Goal: Information Seeking & Learning: Learn about a topic

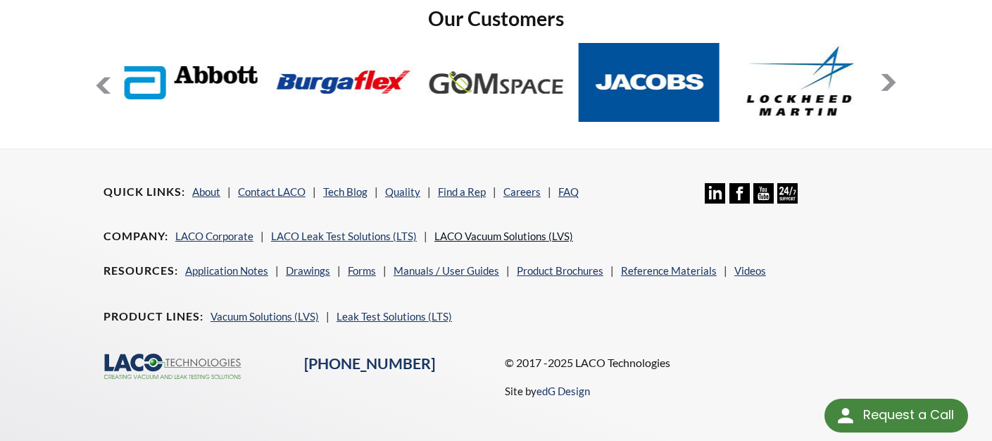
scroll to position [1231, 0]
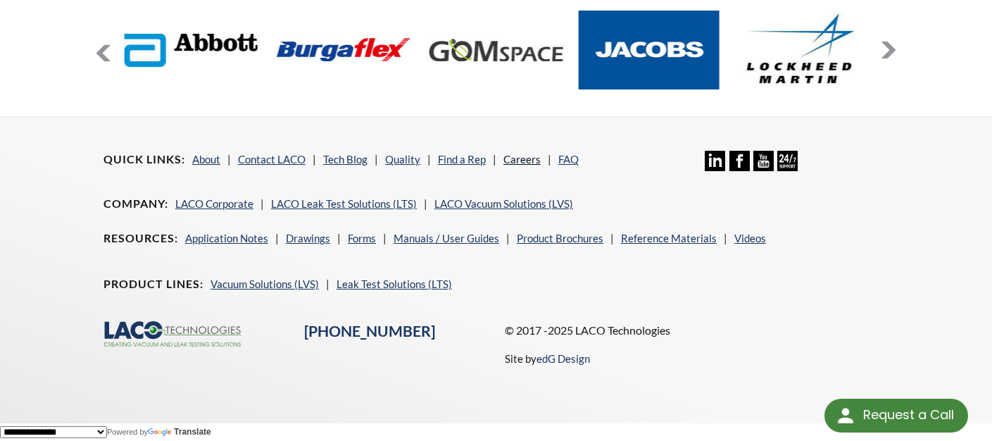
click at [530, 158] on link "Careers" at bounding box center [522, 159] width 37 height 13
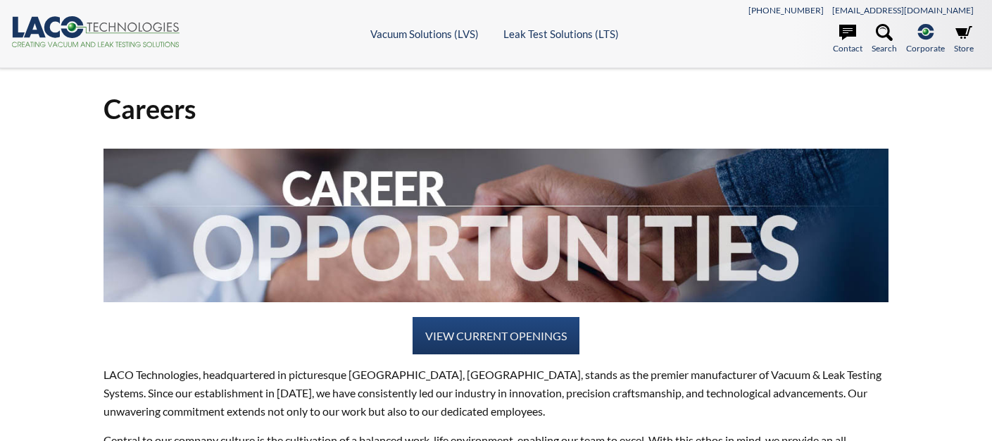
select select "Language Translate Widget"
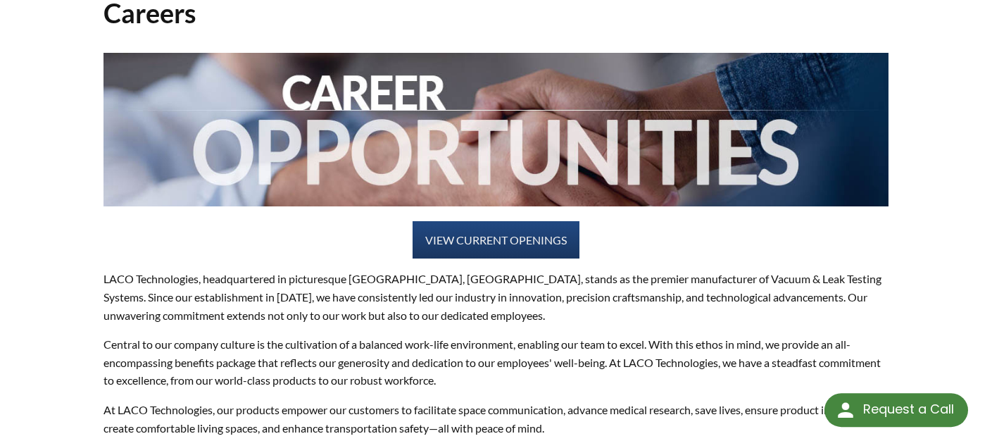
scroll to position [211, 0]
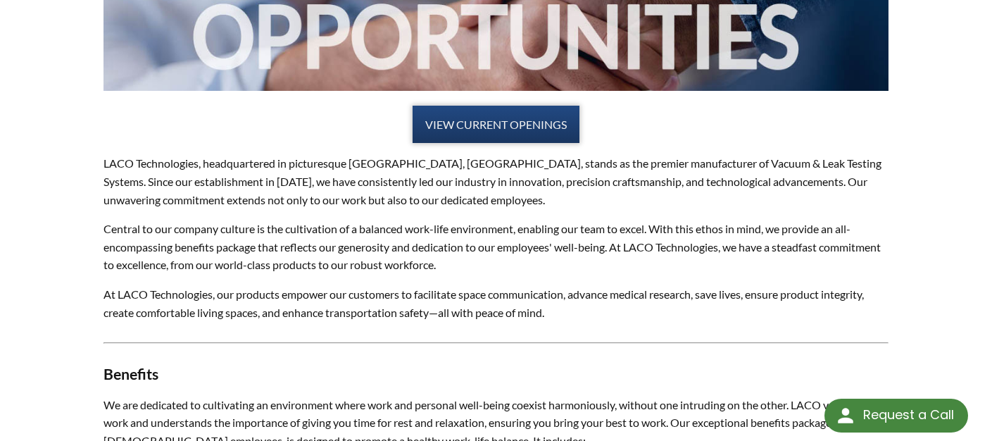
click at [531, 125] on link "VIEW CURRENT OPENINGS" at bounding box center [496, 125] width 167 height 38
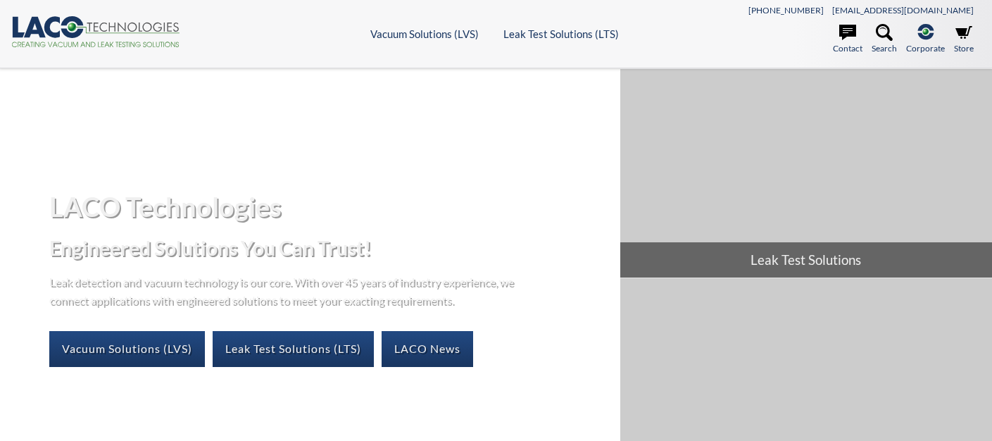
select select "Language Translate Widget"
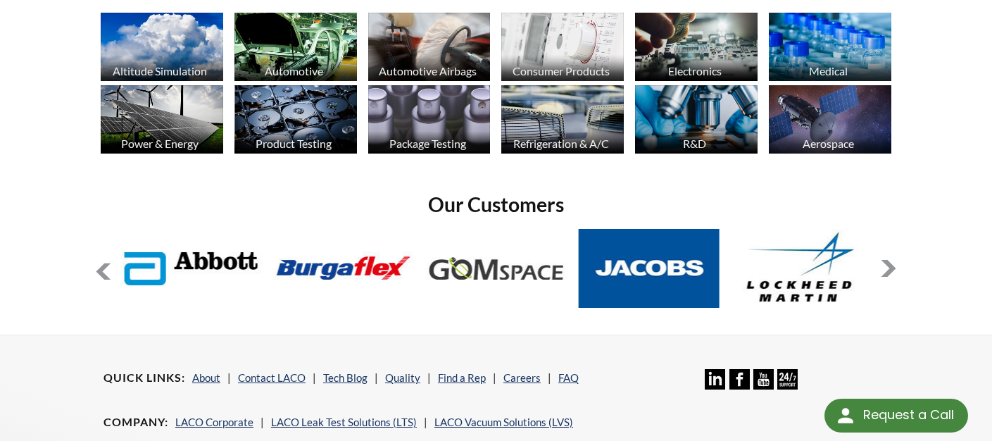
scroll to position [1231, 0]
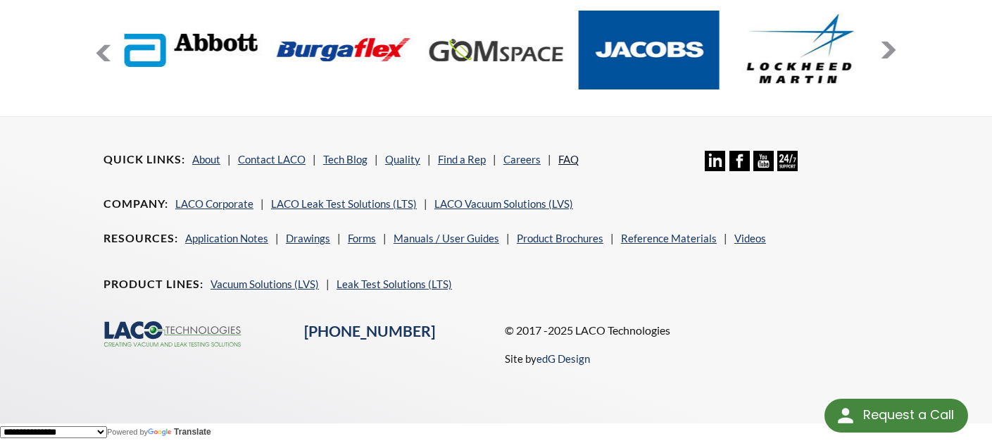
click at [564, 158] on link "FAQ" at bounding box center [568, 159] width 20 height 13
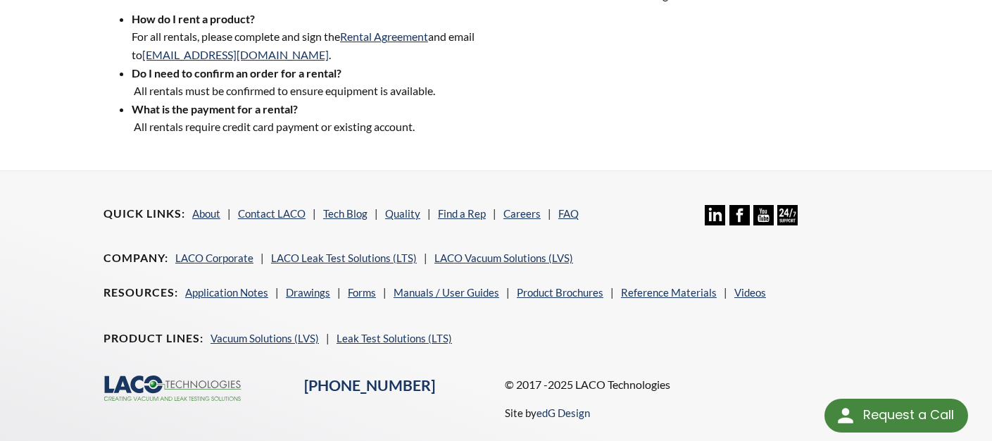
scroll to position [1962, 0]
